Goal: Task Accomplishment & Management: Use online tool/utility

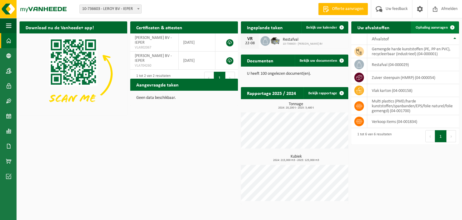
click at [427, 27] on span "Ophaling aanvragen" at bounding box center [432, 28] width 32 height 4
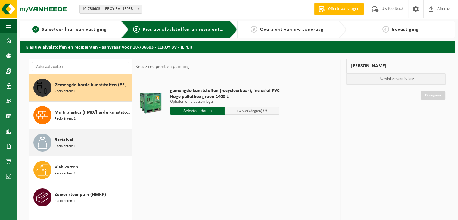
click at [70, 143] on span "Recipiënten: 1" at bounding box center [64, 146] width 21 height 6
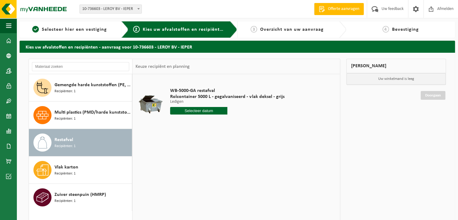
click at [197, 111] on input "text" at bounding box center [198, 111] width 57 height 8
click at [215, 183] on div "29" at bounding box center [218, 183] width 11 height 10
type input "Van 2025-08-29"
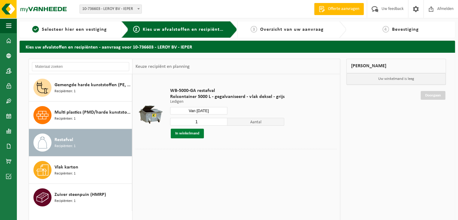
click at [186, 135] on button "In winkelmand" at bounding box center [187, 133] width 33 height 10
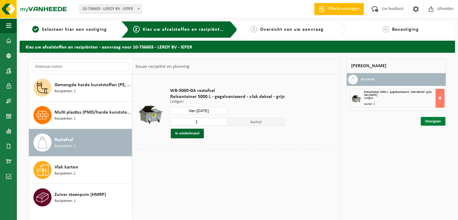
click at [425, 119] on link "Doorgaan" at bounding box center [432, 121] width 25 height 9
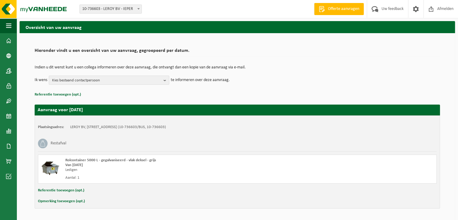
scroll to position [38, 0]
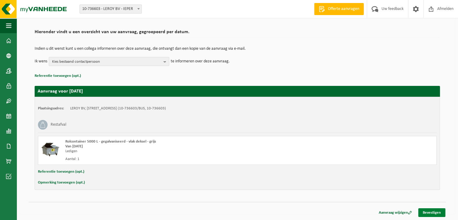
click at [429, 211] on link "Bevestigen" at bounding box center [431, 212] width 27 height 9
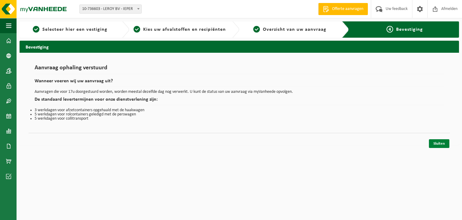
click at [435, 140] on link "Sluiten" at bounding box center [439, 143] width 20 height 9
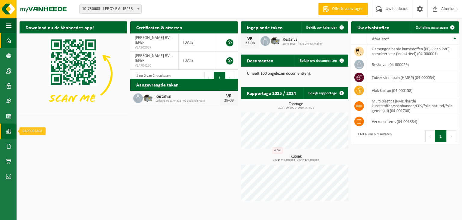
click at [9, 131] on span at bounding box center [8, 130] width 5 height 15
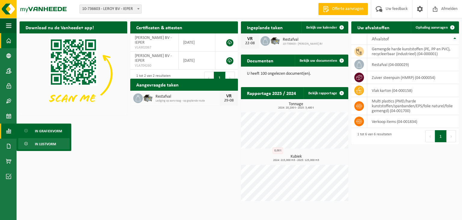
click at [53, 143] on span "In lijstvorm" at bounding box center [45, 143] width 21 height 11
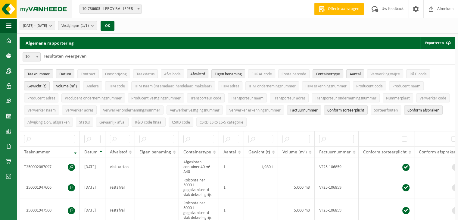
click at [42, 10] on img at bounding box center [36, 9] width 72 height 18
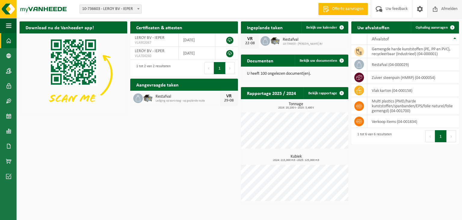
click at [441, 9] on span "Afmelden" at bounding box center [449, 9] width 19 height 18
